Goal: Navigation & Orientation: Find specific page/section

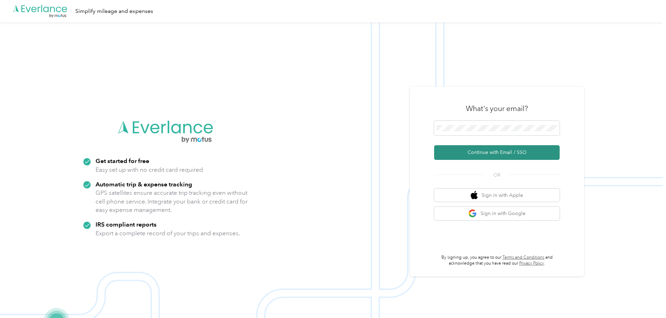
click at [458, 153] on button "Continue with Email / SSO" at bounding box center [497, 152] width 126 height 15
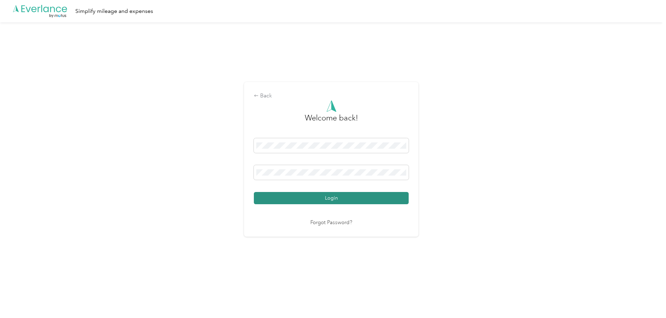
click at [326, 198] on button "Login" at bounding box center [331, 198] width 155 height 12
